Goal: Task Accomplishment & Management: Use online tool/utility

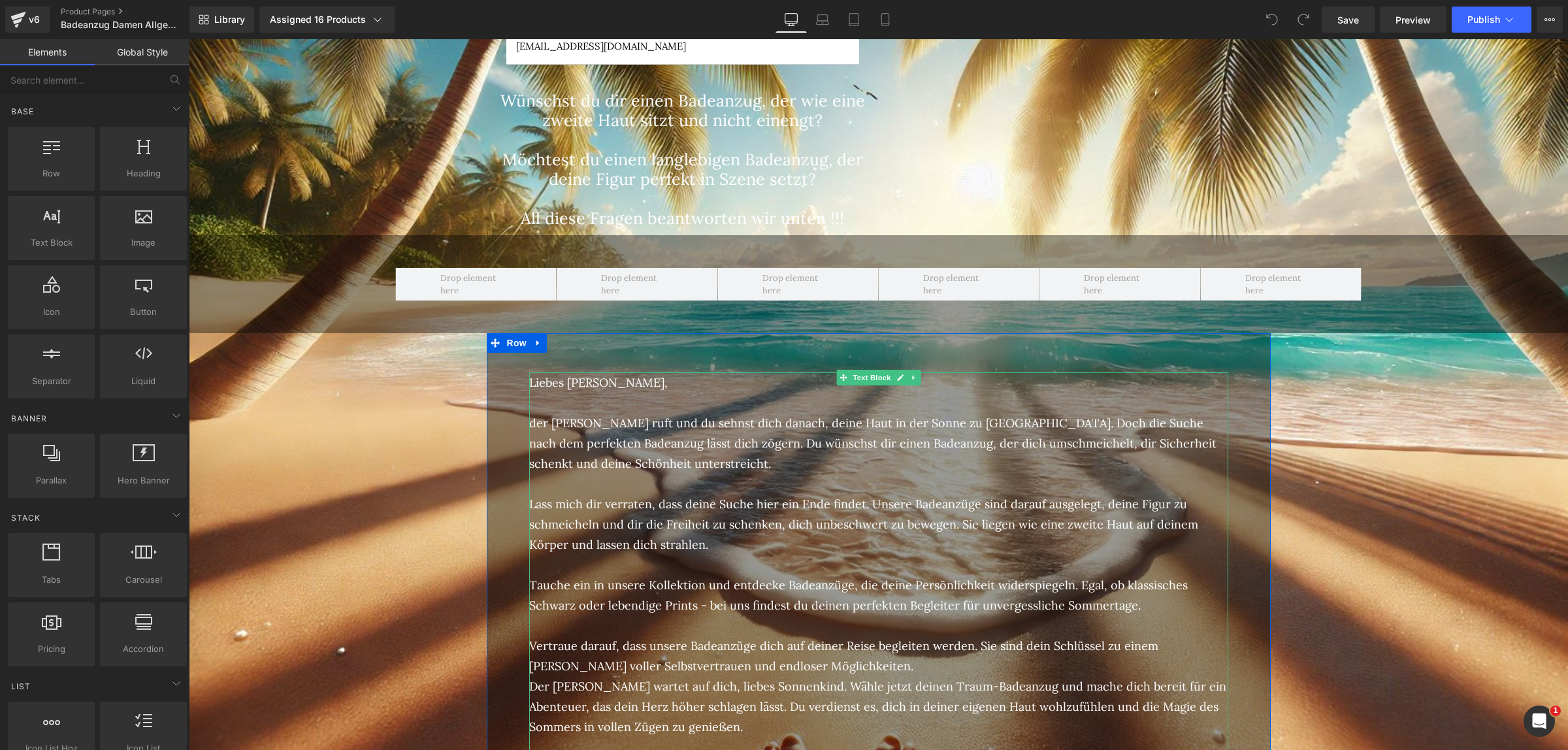
scroll to position [1225, 0]
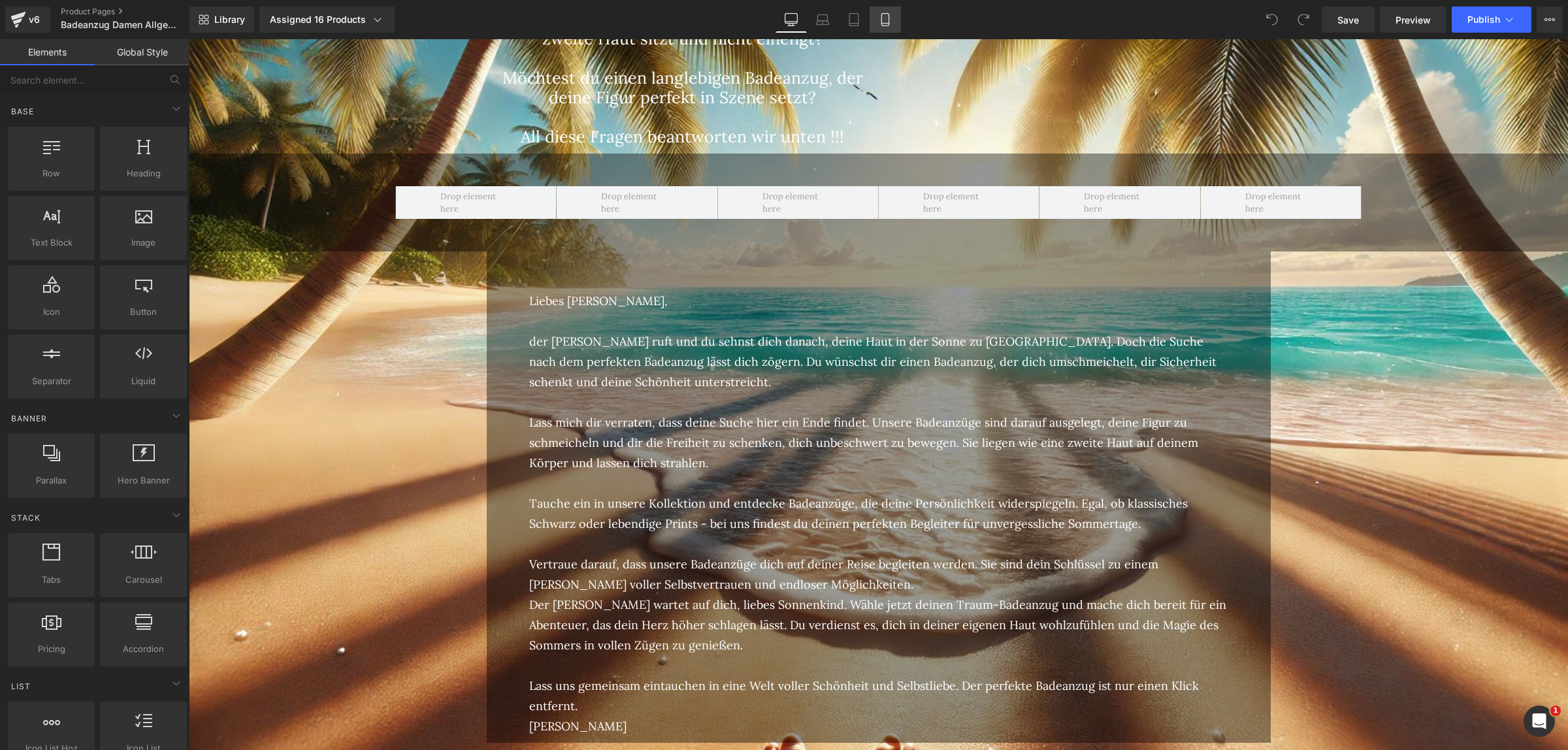
click at [892, 19] on link "Mobile" at bounding box center [886, 20] width 32 height 26
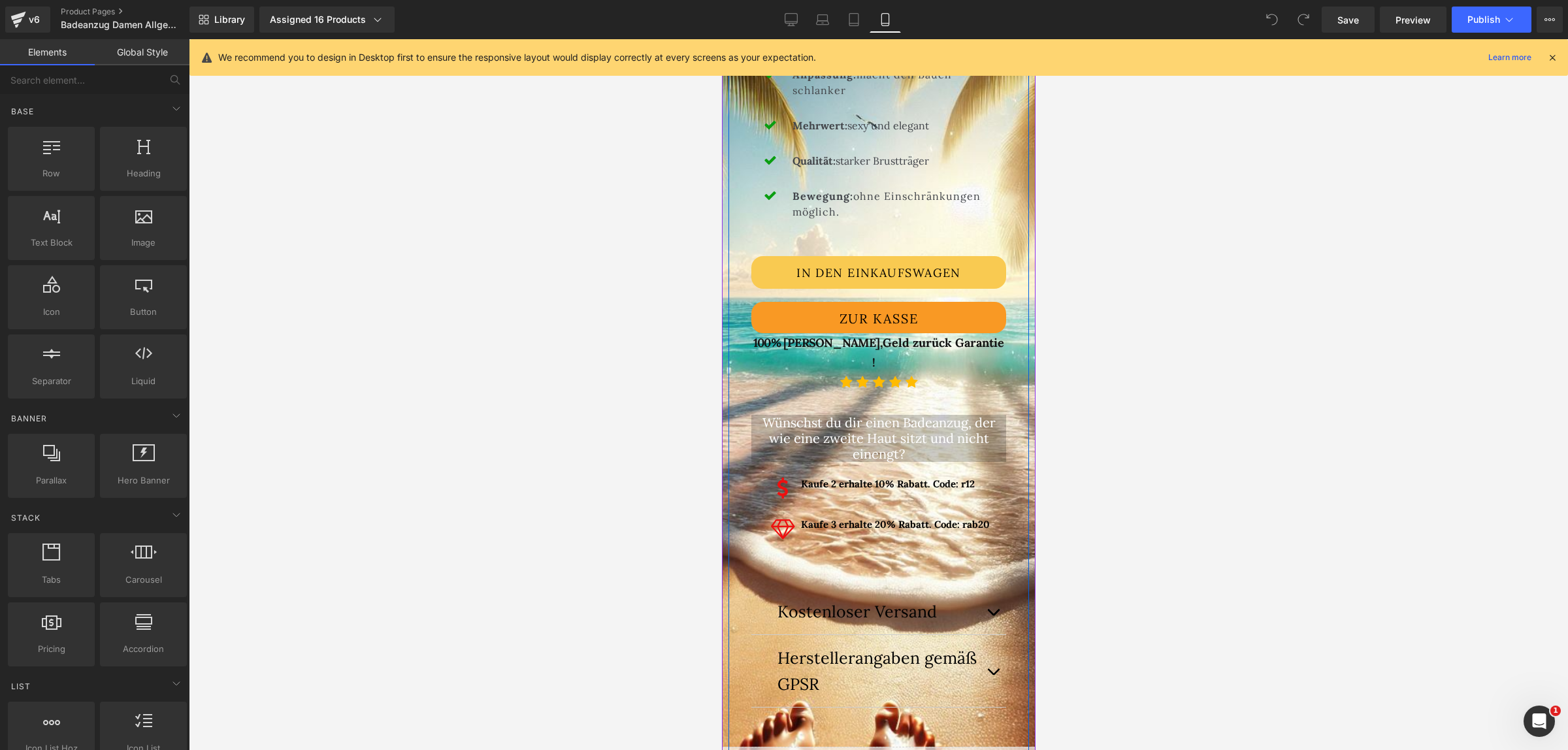
scroll to position [1062, 0]
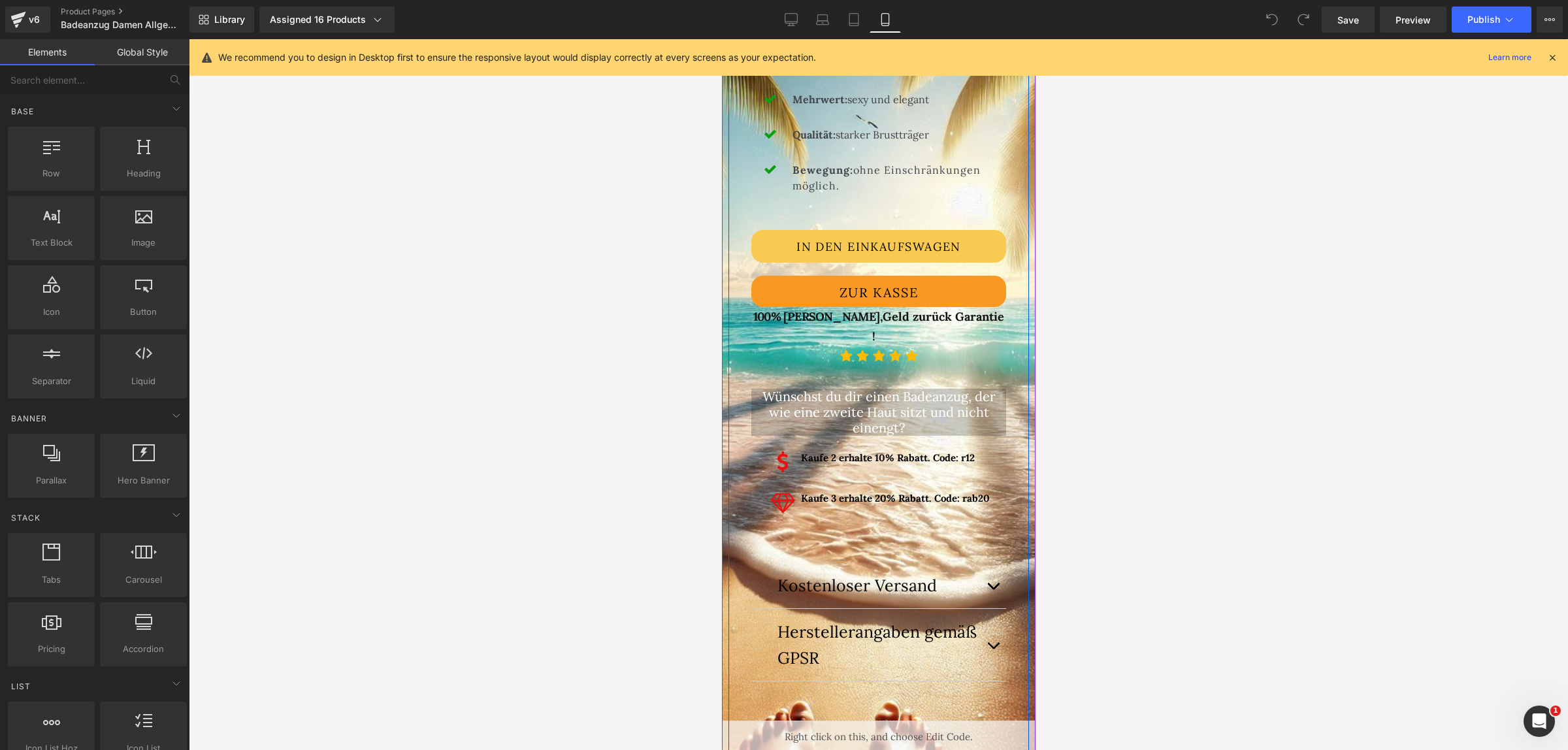
click at [836, 405] on div "Wünschst du dir einen Badeanzug, der wie eine zweite Haut sitzt und nicht einen…" at bounding box center [878, 412] width 255 height 47
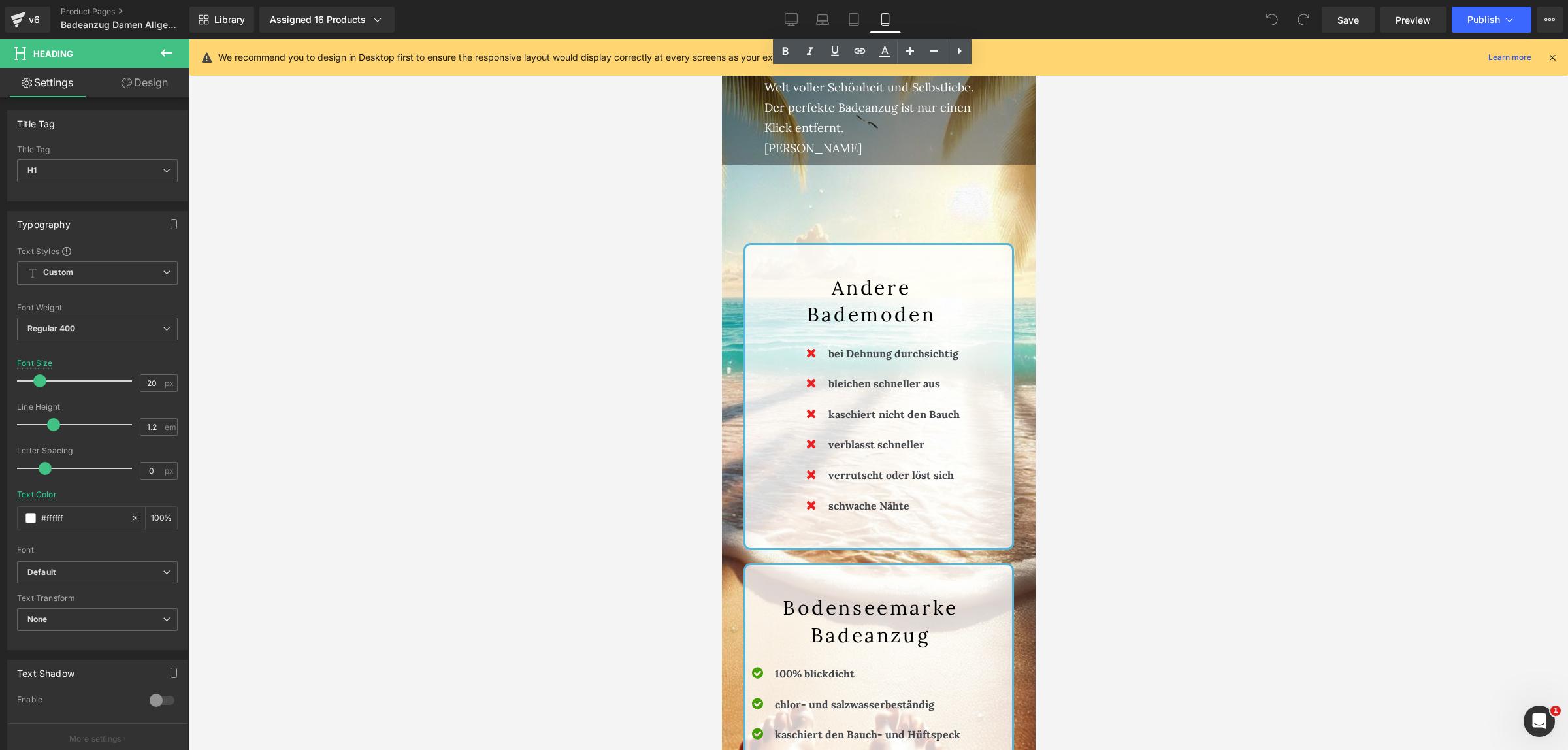
scroll to position [2776, 0]
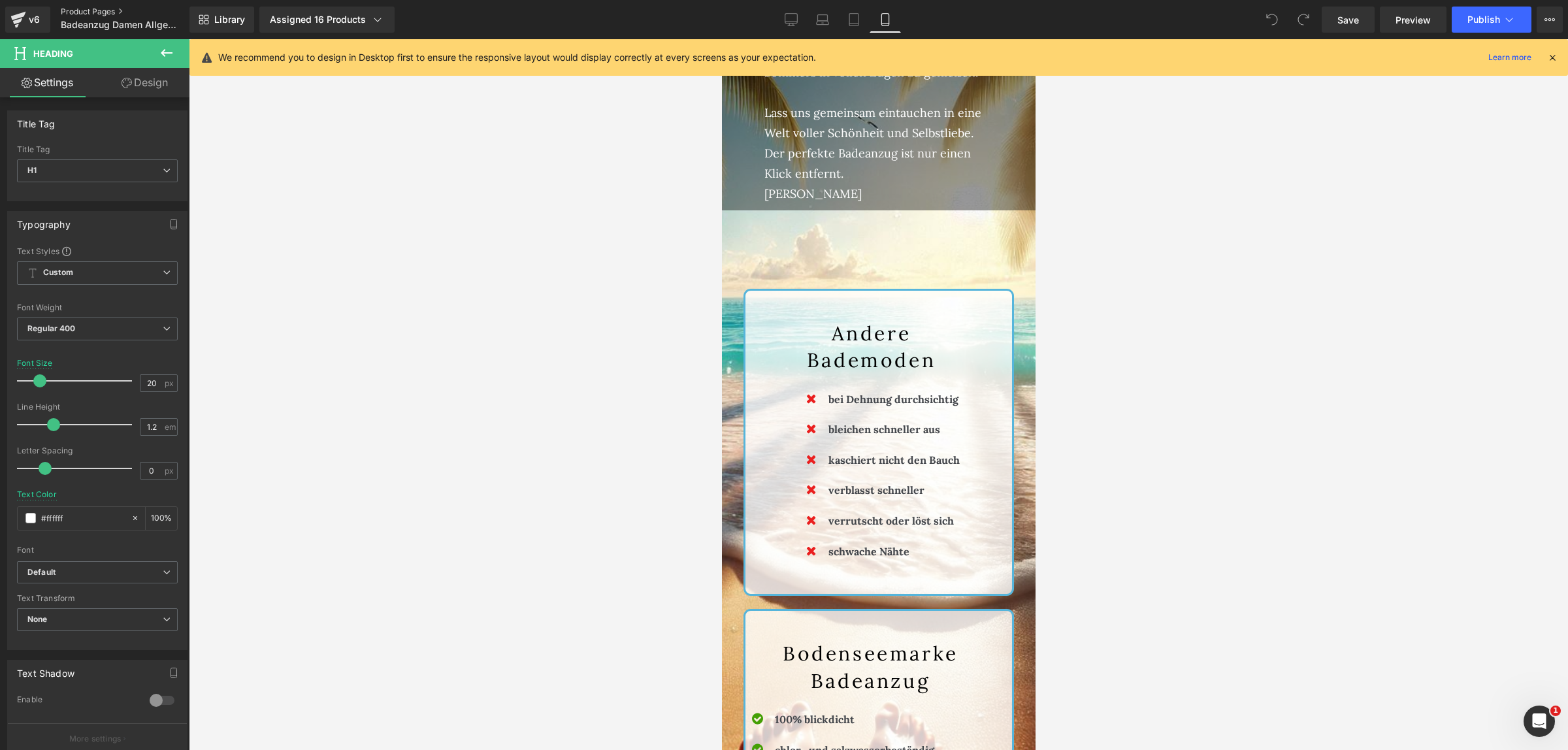
click at [91, 12] on link "Product Pages" at bounding box center [134, 11] width 147 height 10
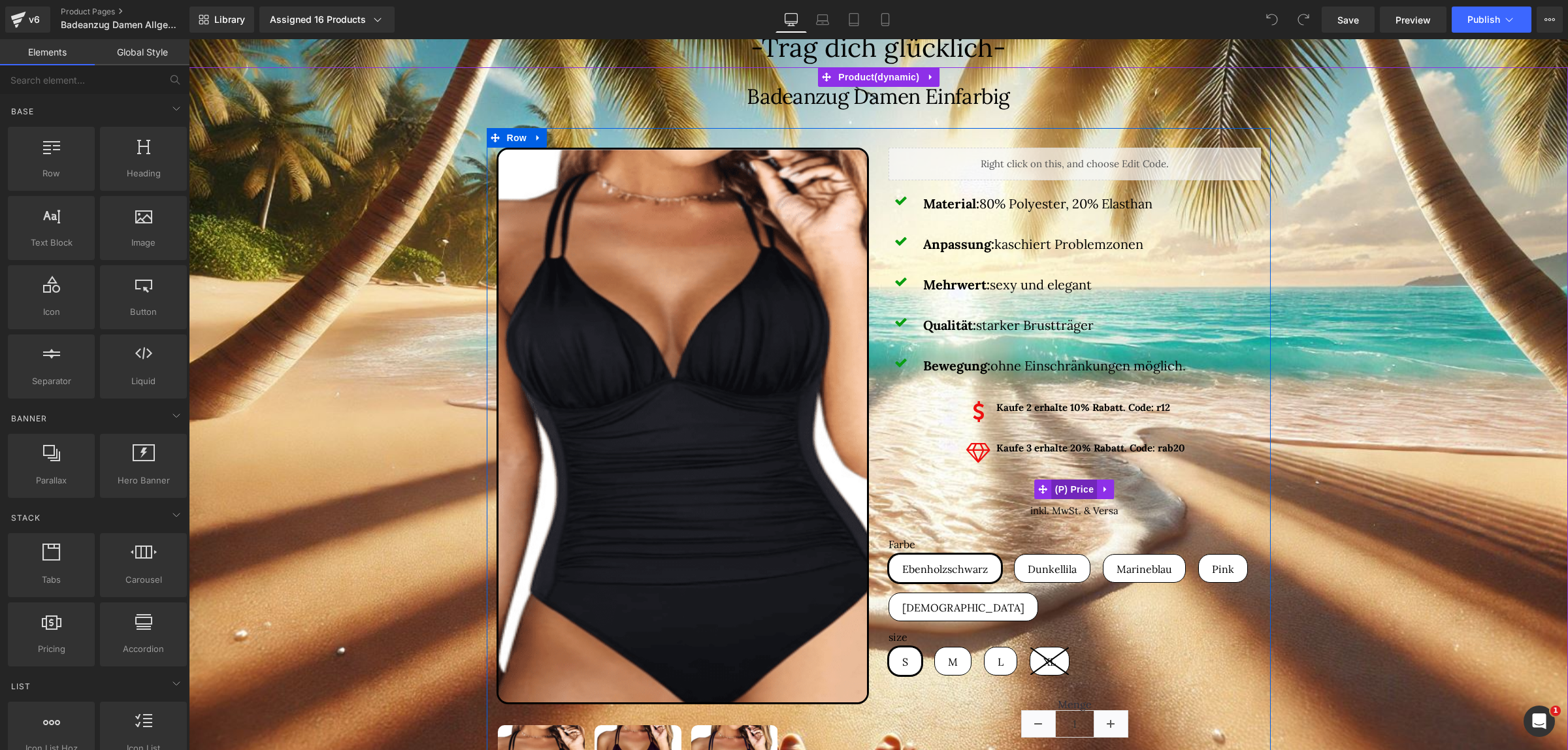
scroll to position [163, 0]
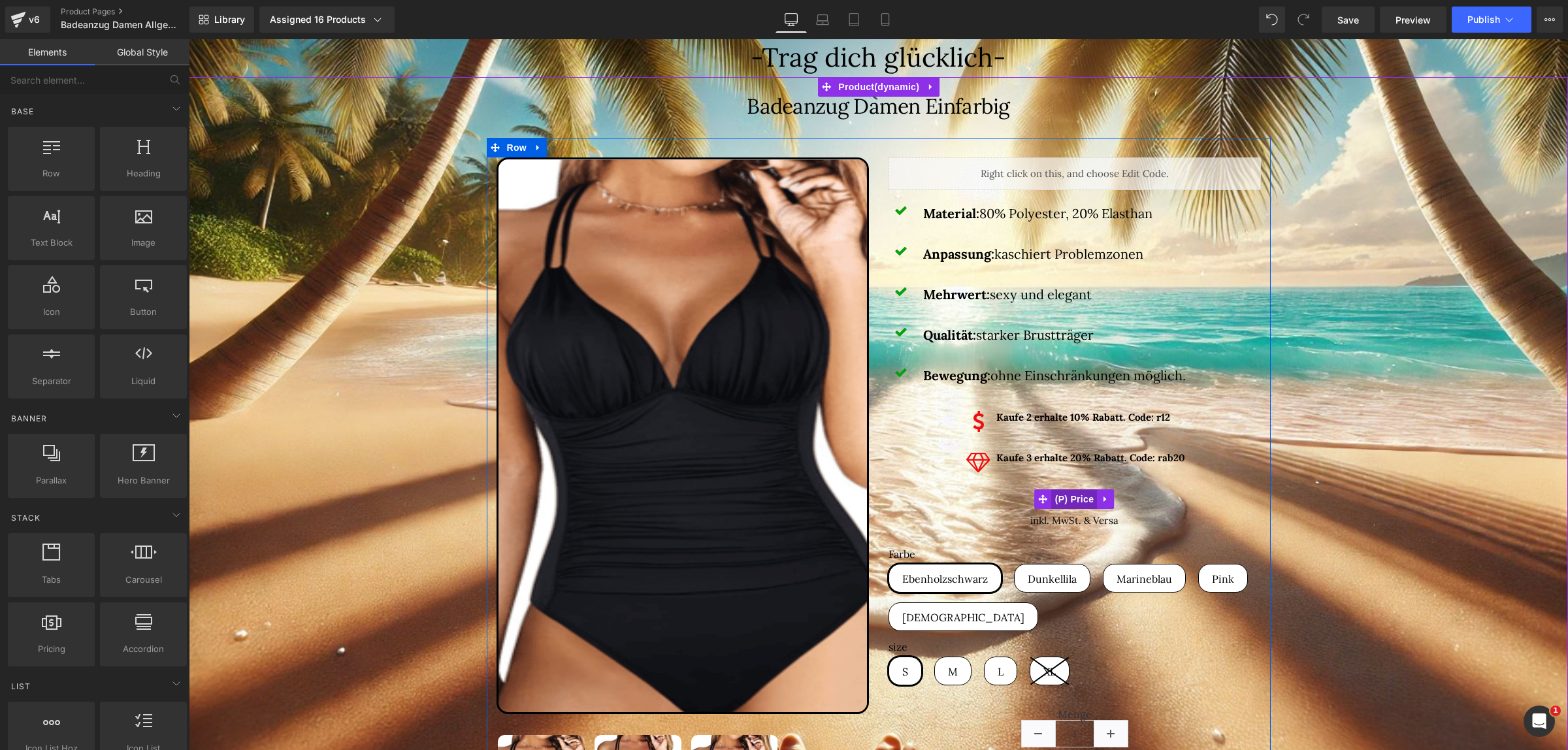
click at [1059, 500] on span "(P) Price" at bounding box center [1074, 498] width 46 height 20
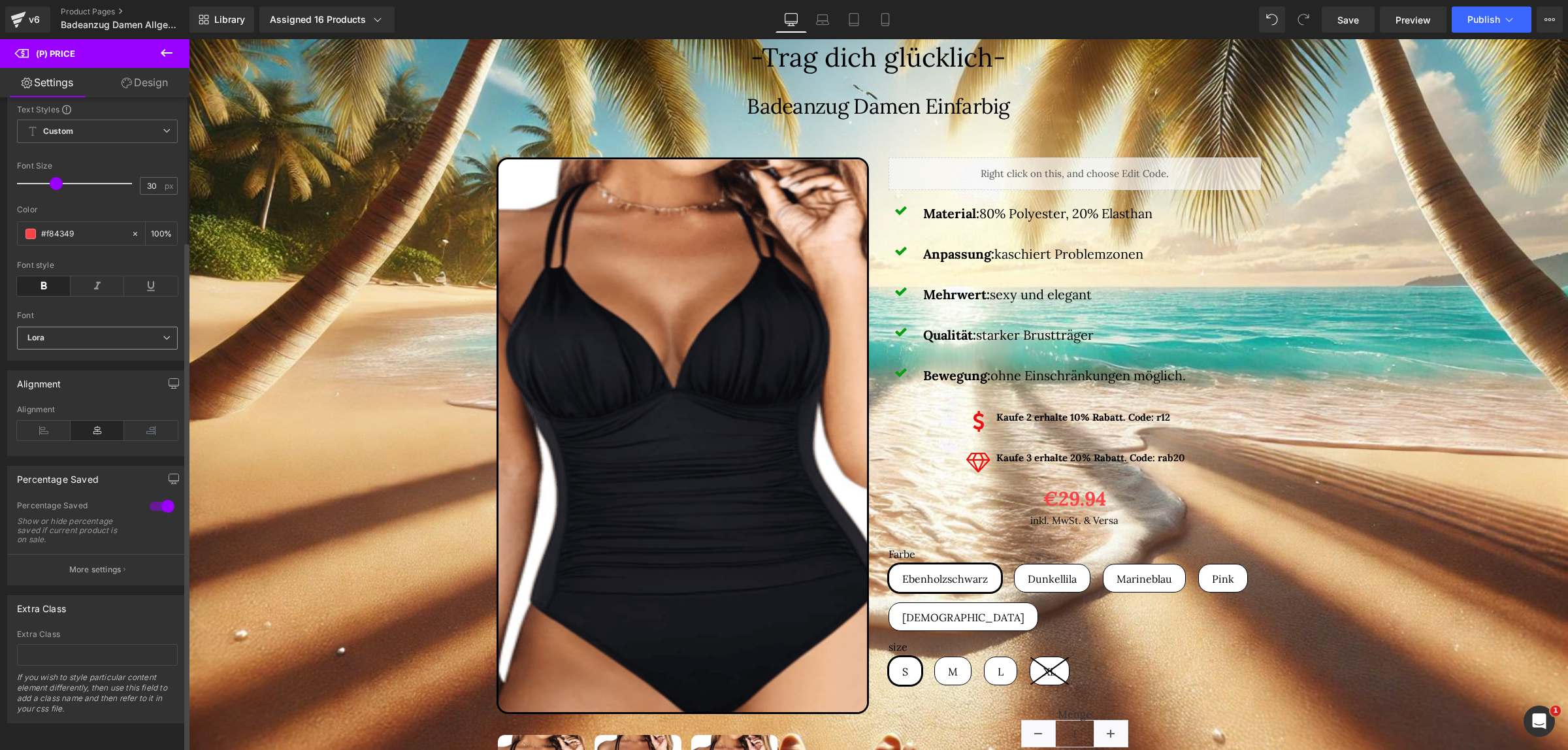
scroll to position [184, 0]
click at [85, 563] on p "More settings" at bounding box center [95, 569] width 52 height 12
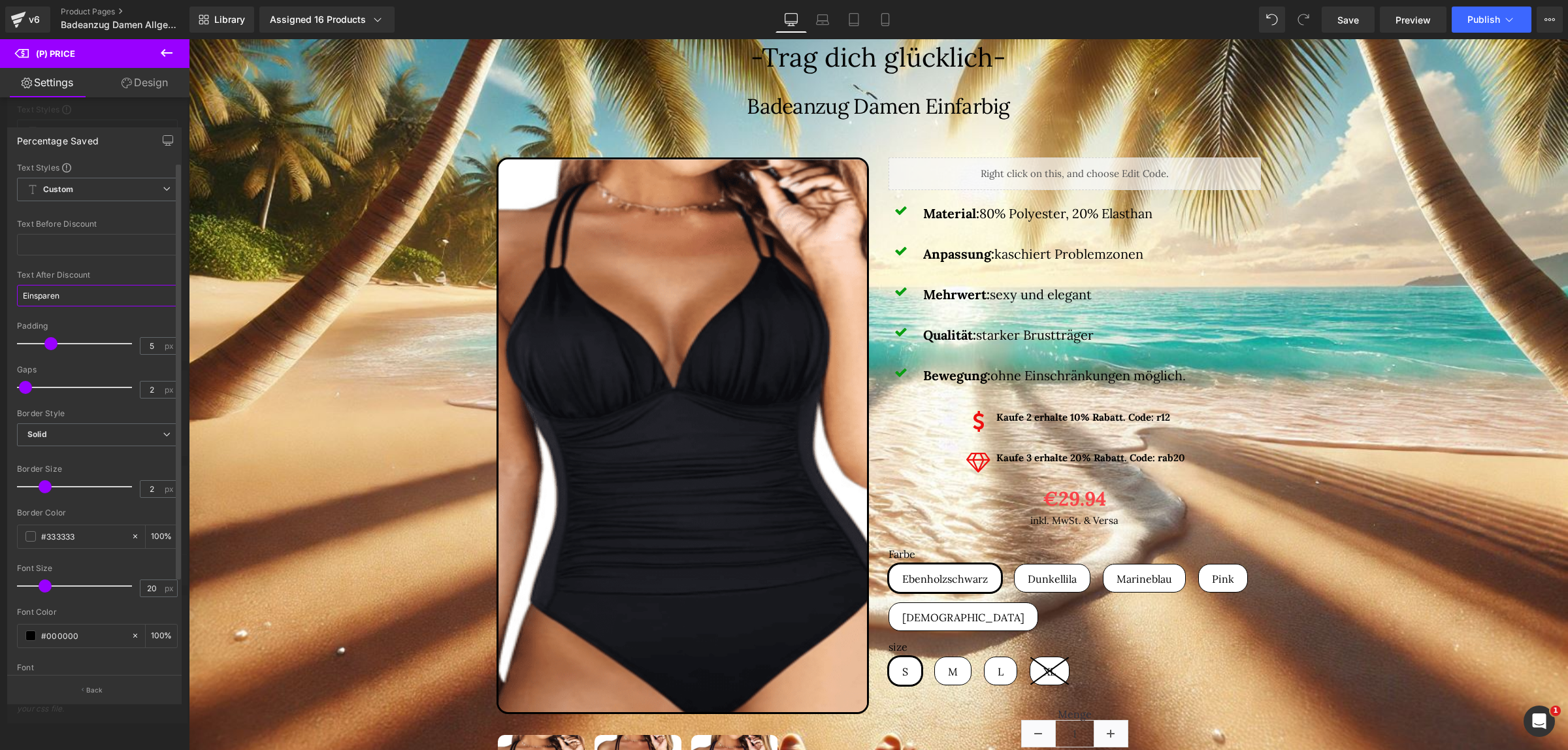
click at [83, 292] on input "Einsparen" at bounding box center [97, 295] width 161 height 21
drag, startPoint x: 86, startPoint y: 294, endPoint x: 0, endPoint y: 294, distance: 86.0
click at [0, 294] on div "Percentage Saved Text Styles Custom Custom Setup Global Style Custom Setup Glob…" at bounding box center [94, 410] width 189 height 585
type input "Rabatt"
click at [1369, 17] on link "Save" at bounding box center [1348, 20] width 53 height 26
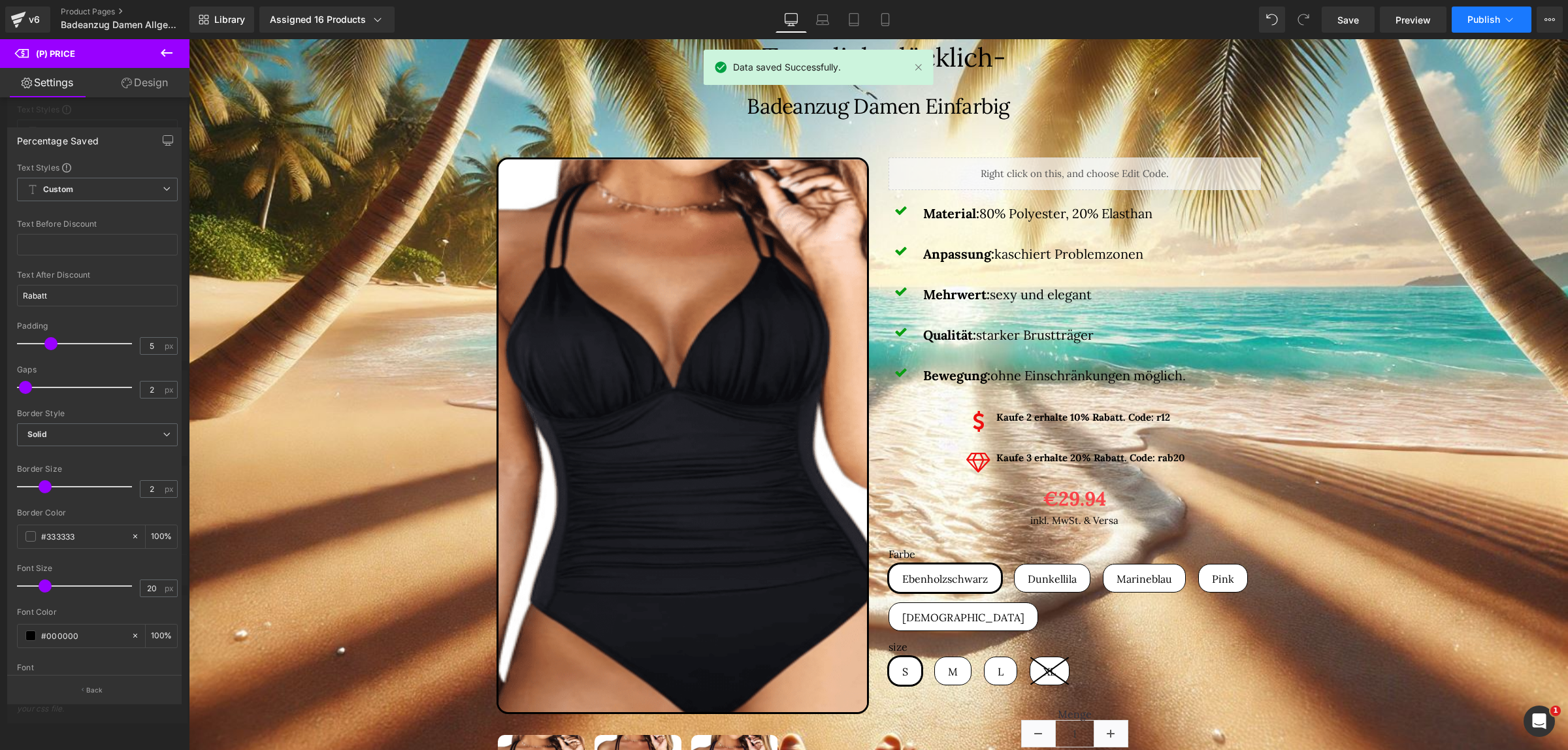
click at [1515, 26] on button "Publish" at bounding box center [1491, 20] width 79 height 26
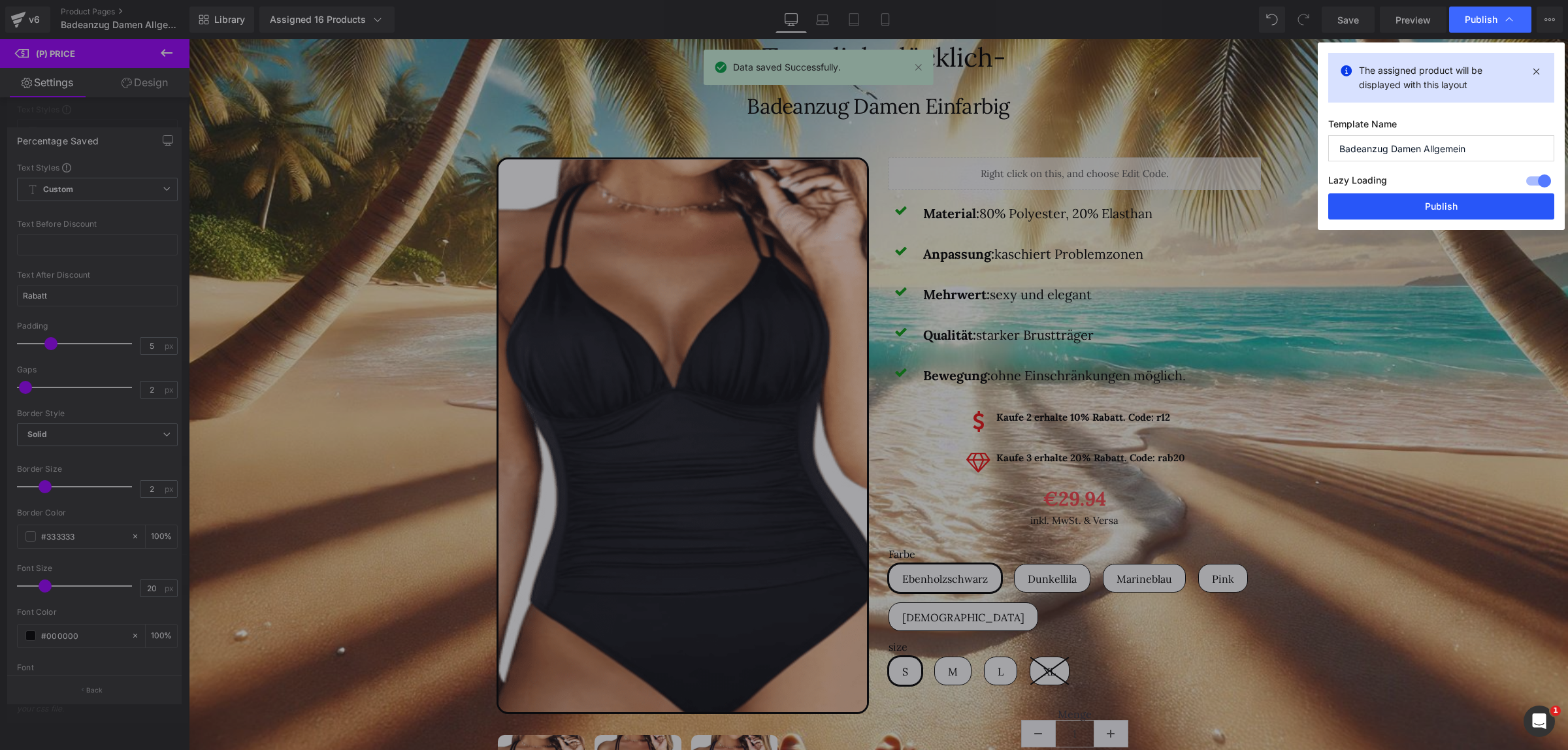
click at [1442, 213] on button "Publish" at bounding box center [1441, 206] width 226 height 26
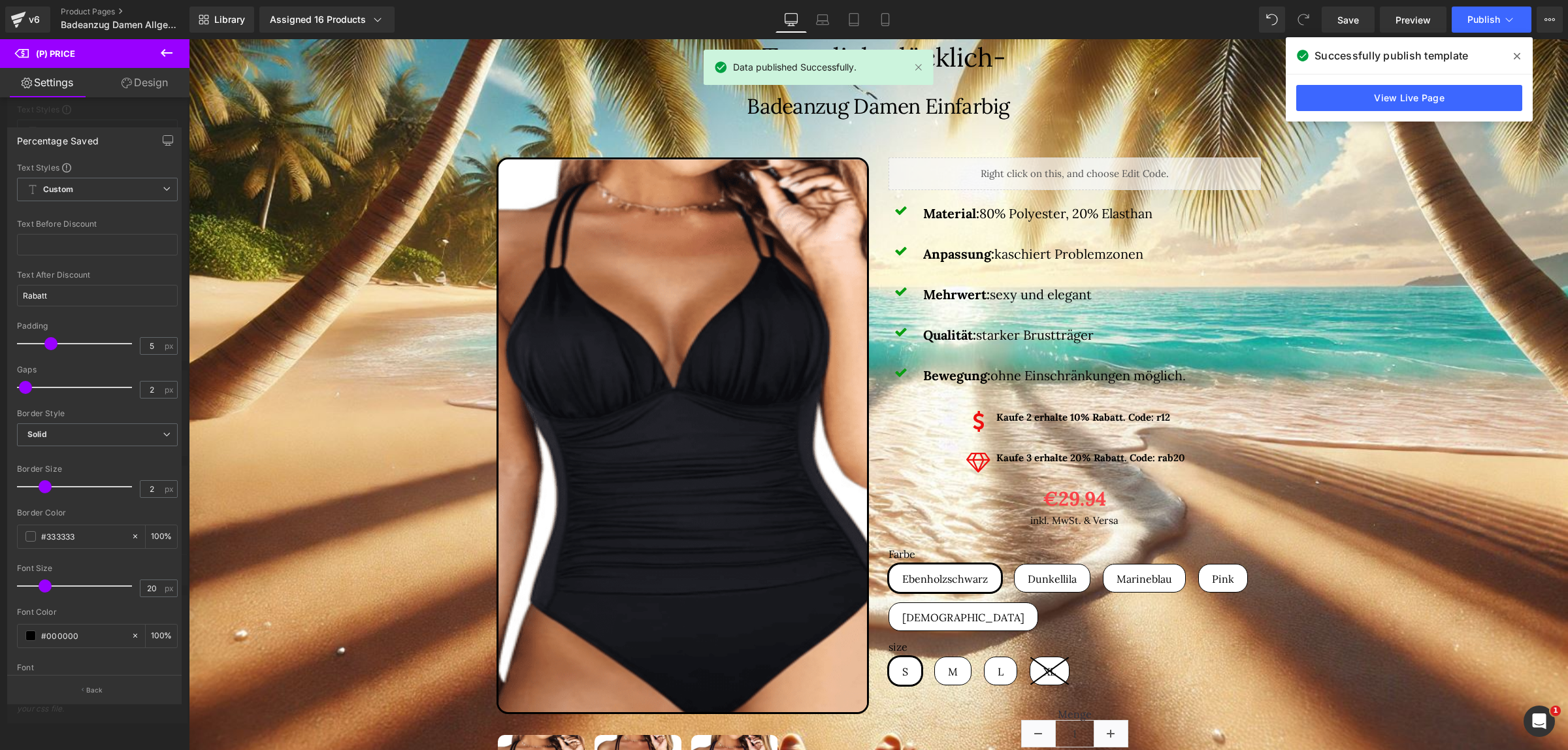
click at [1519, 49] on span at bounding box center [1518, 56] width 21 height 21
